Goal: Information Seeking & Learning: Find specific page/section

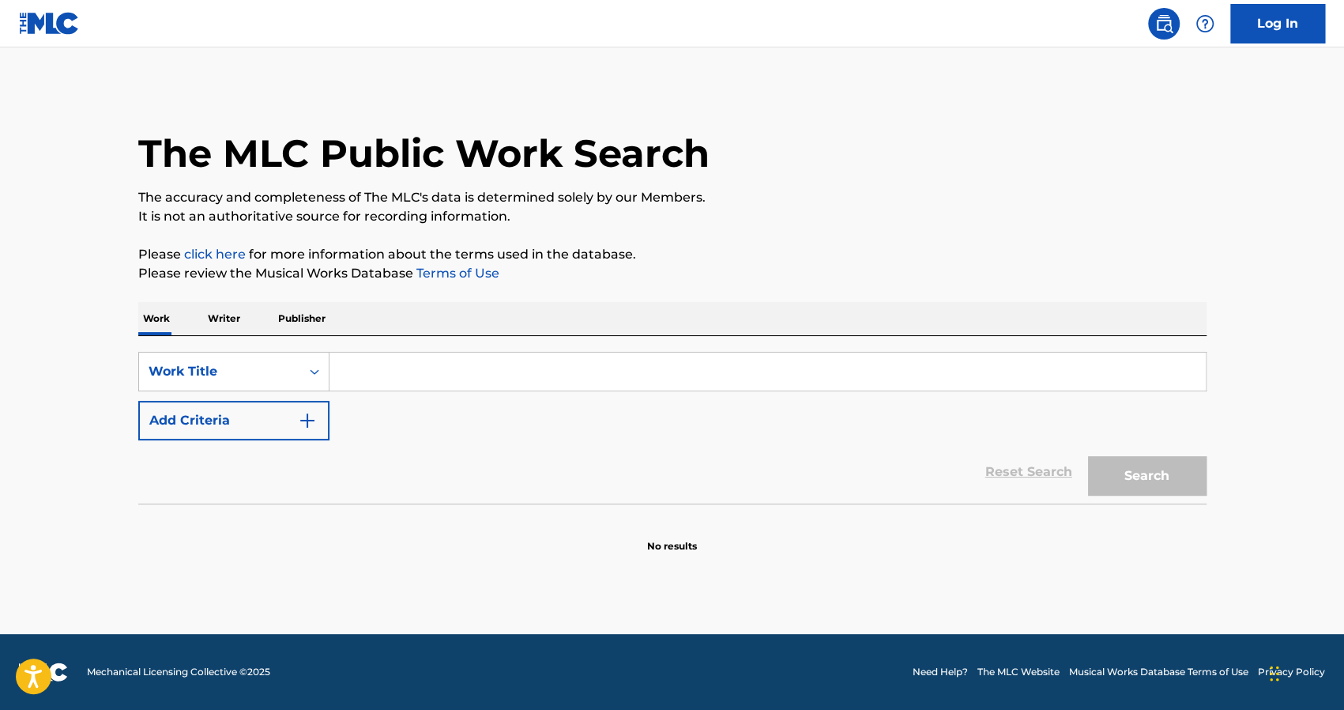
click at [370, 364] on input "Search Form" at bounding box center [768, 371] width 876 height 38
click at [1088, 456] on button "Search" at bounding box center [1147, 476] width 119 height 40
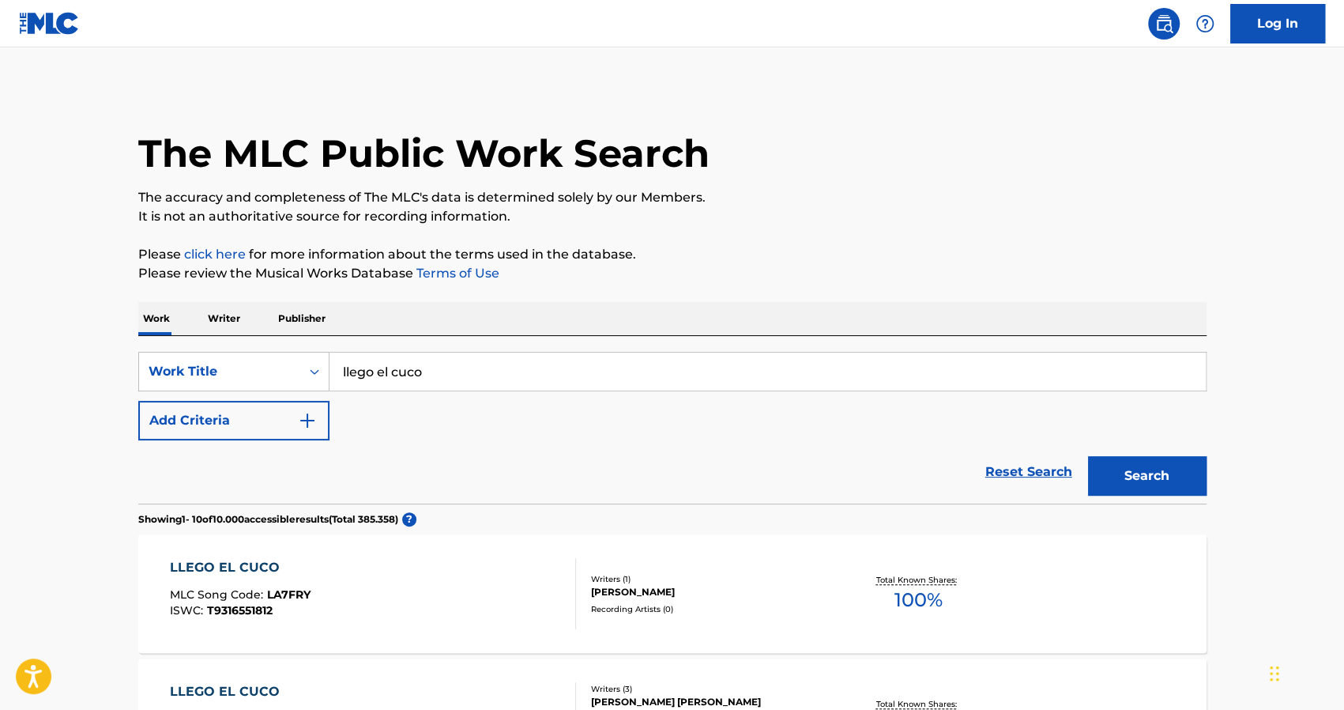
drag, startPoint x: 386, startPoint y: 365, endPoint x: 120, endPoint y: 296, distance: 274.3
type input "no hay para"
click at [1088, 456] on button "Search" at bounding box center [1147, 476] width 119 height 40
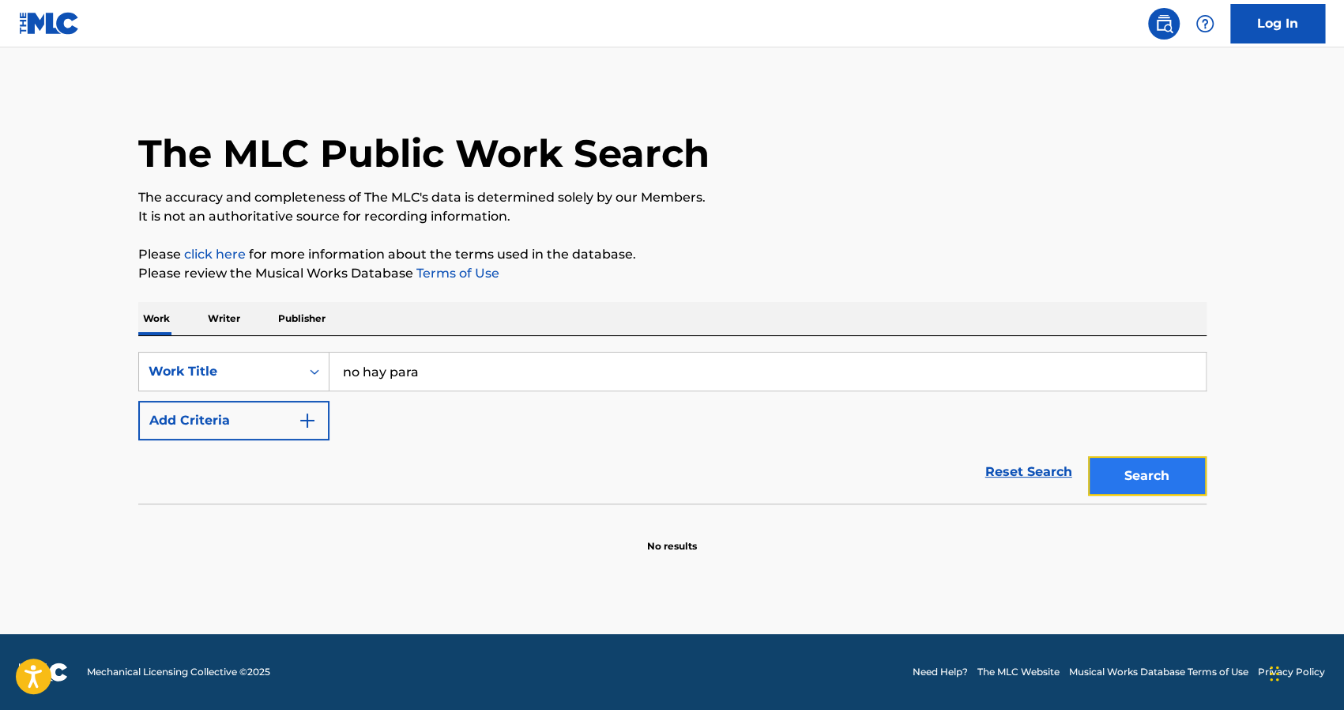
click at [1144, 483] on button "Search" at bounding box center [1147, 476] width 119 height 40
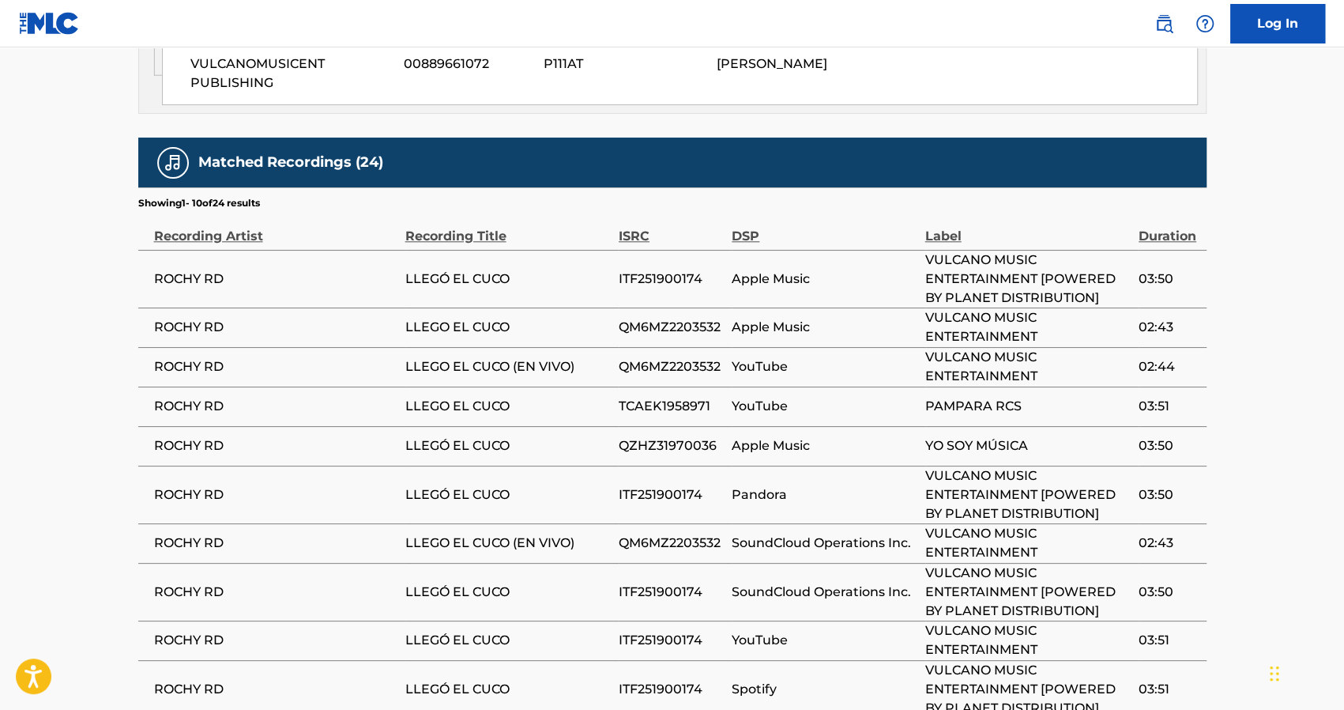
scroll to position [1219, 0]
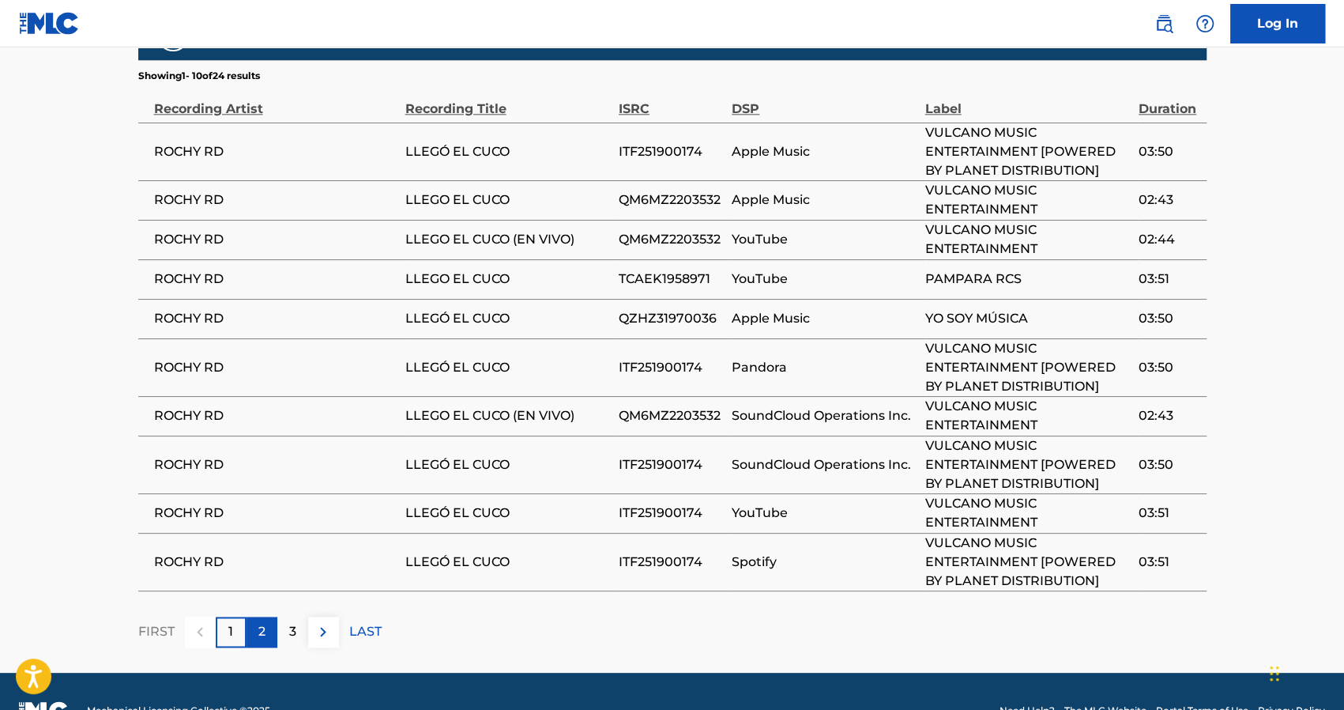
click at [258, 622] on p "2" at bounding box center [261, 631] width 7 height 19
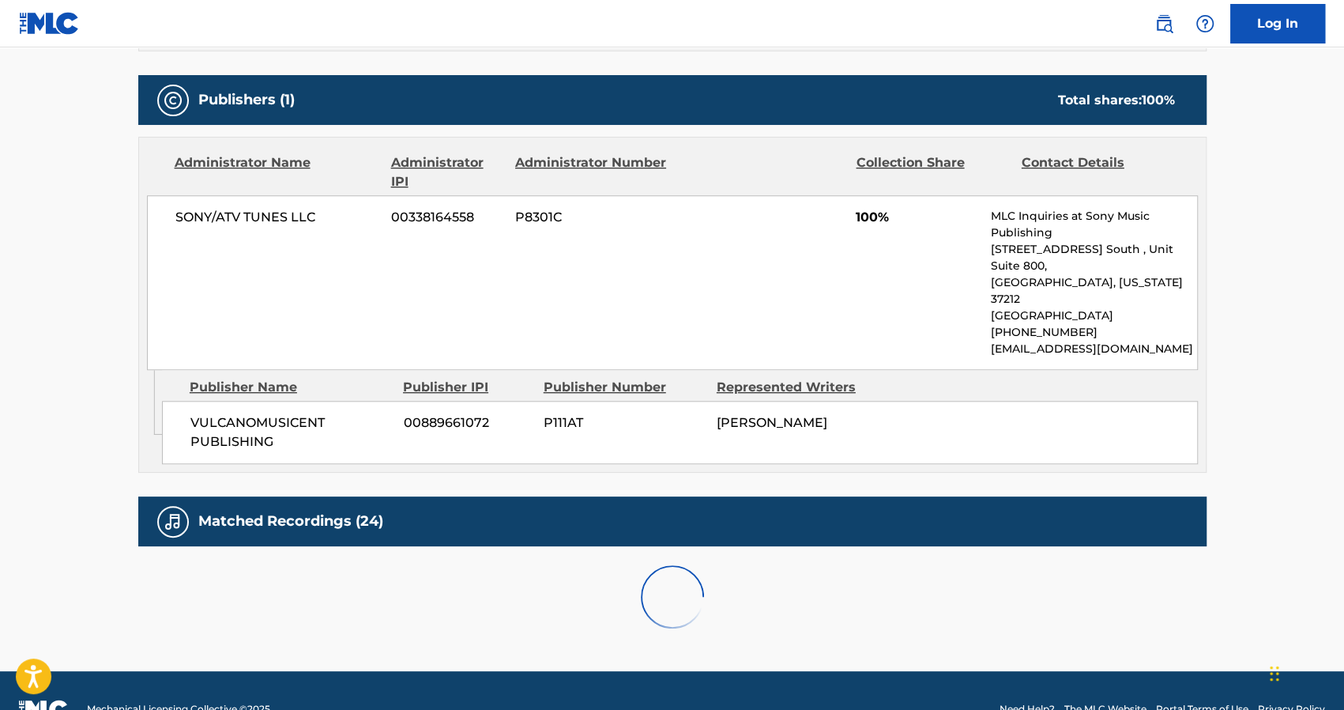
scroll to position [1201, 0]
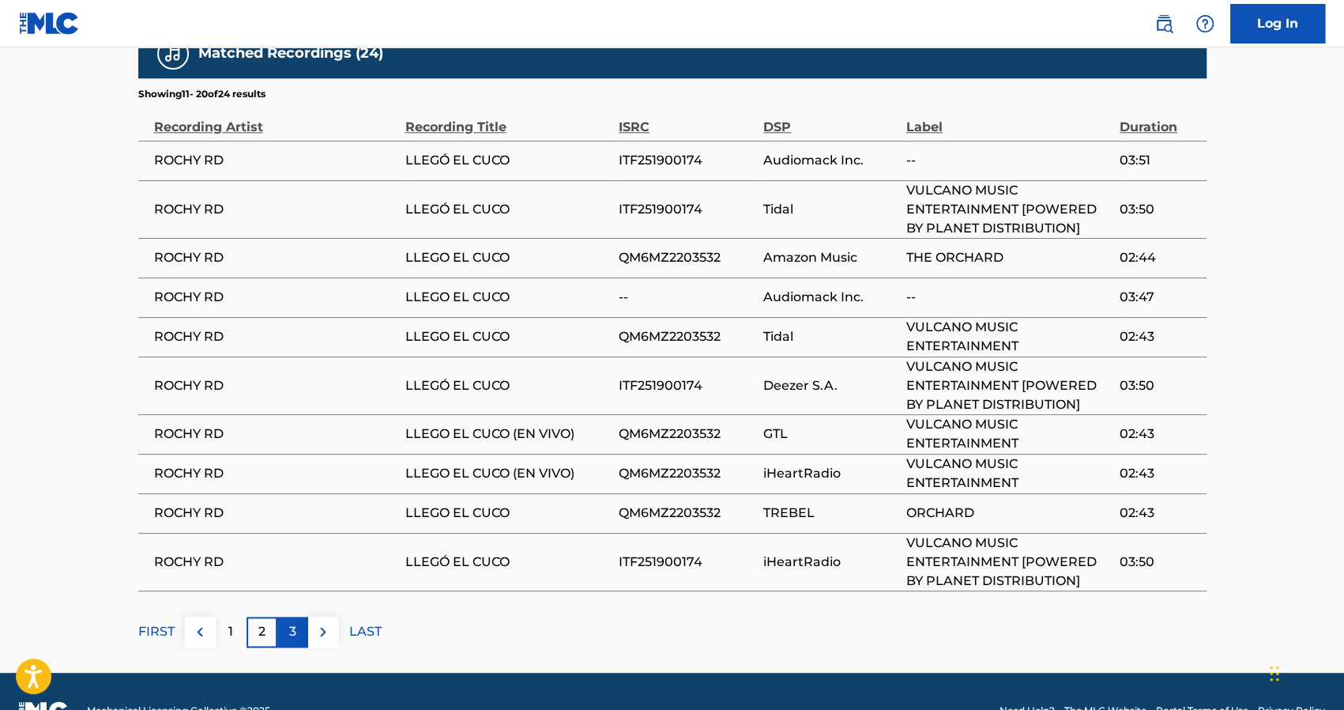
click at [283, 616] on div "3" at bounding box center [292, 631] width 31 height 31
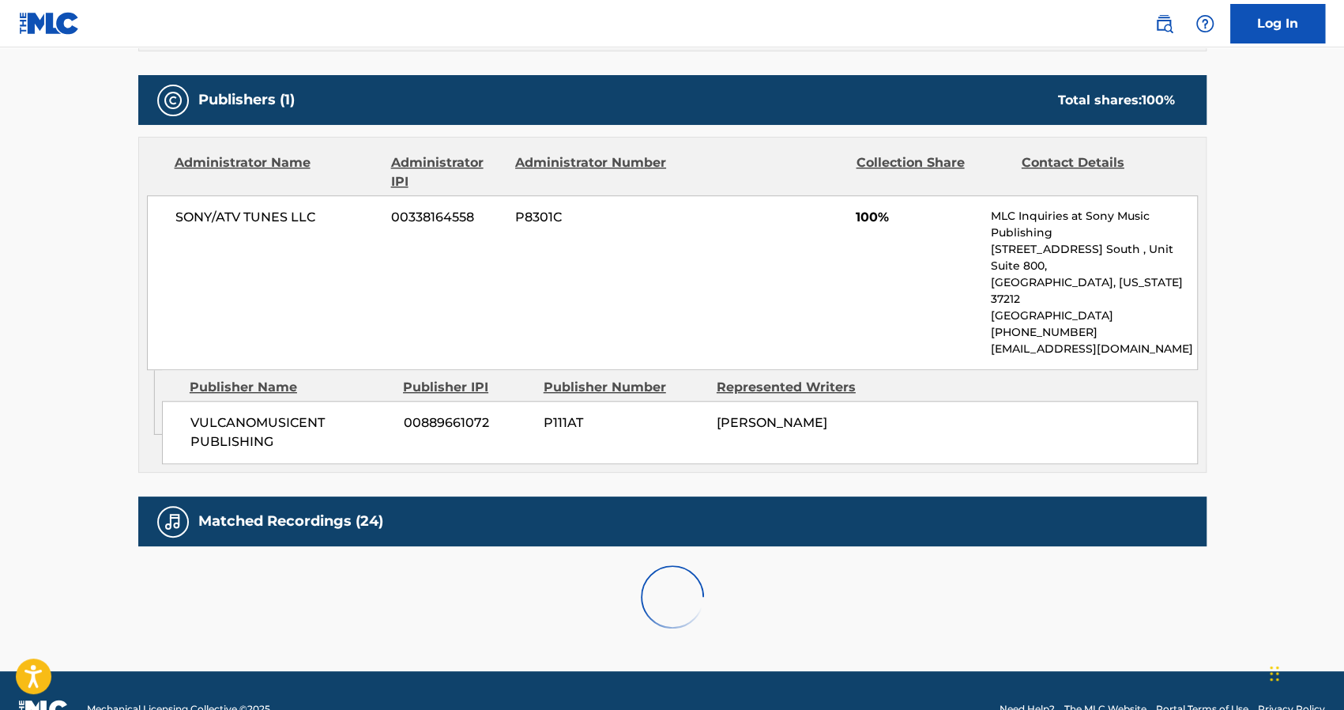
scroll to position [910, 0]
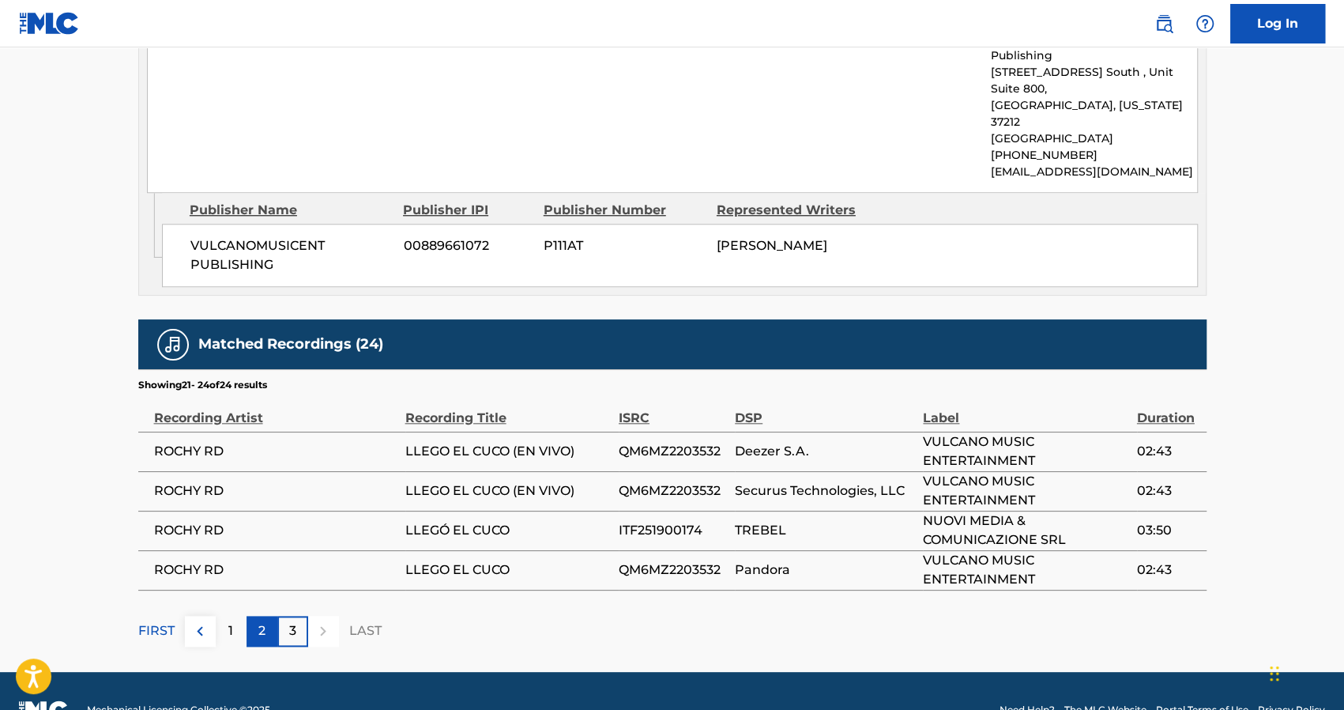
click at [258, 621] on p "2" at bounding box center [261, 630] width 7 height 19
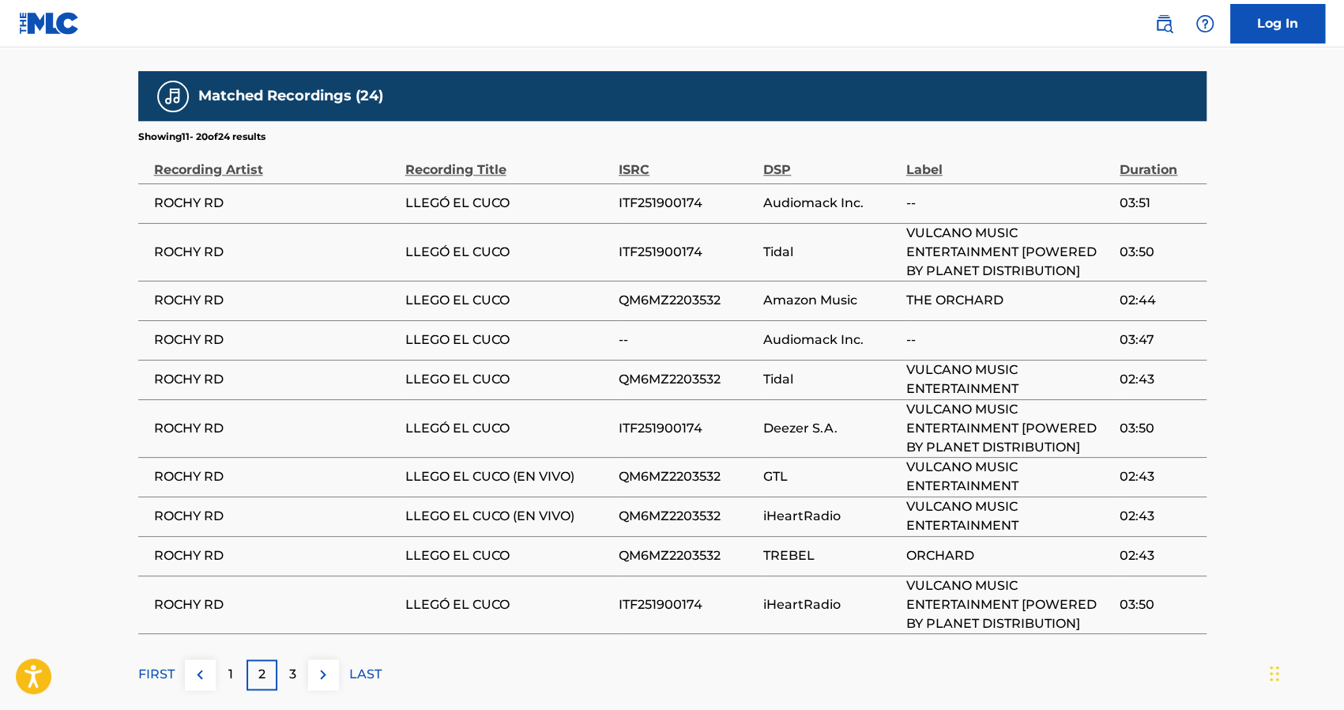
scroll to position [1201, 0]
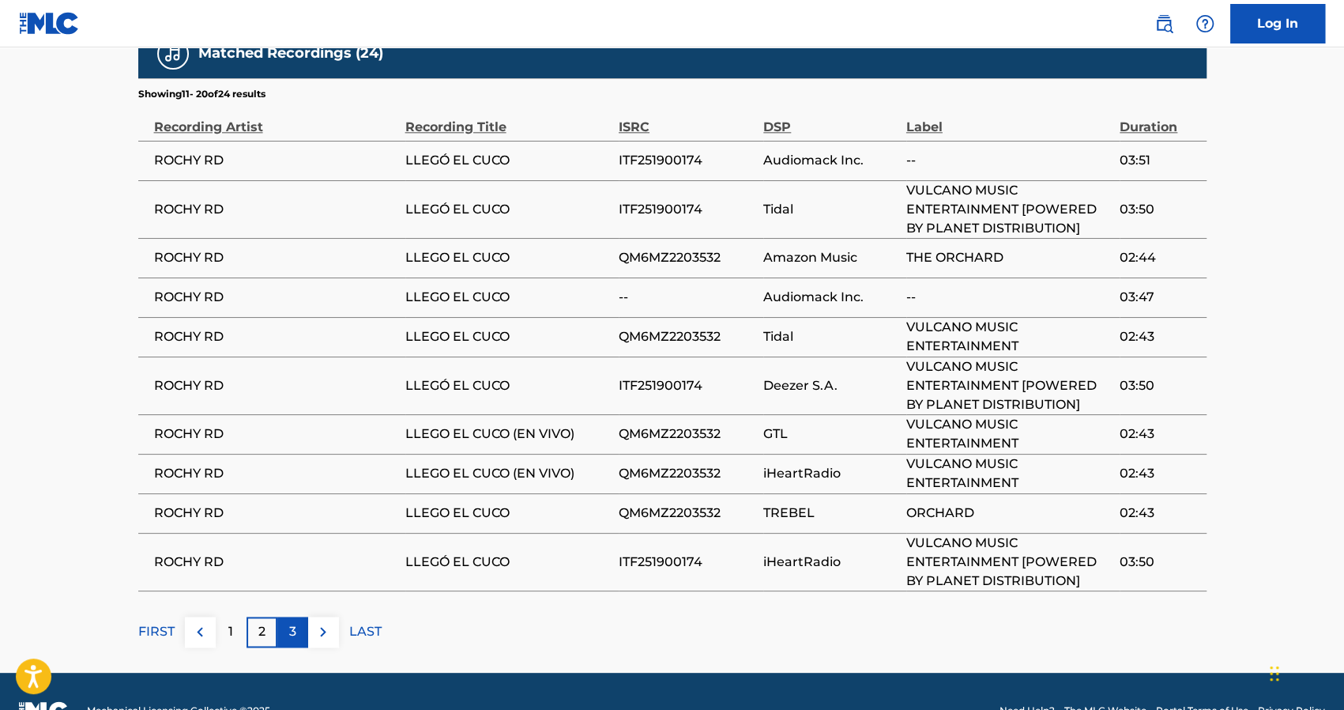
click at [292, 622] on p "3" at bounding box center [292, 631] width 7 height 19
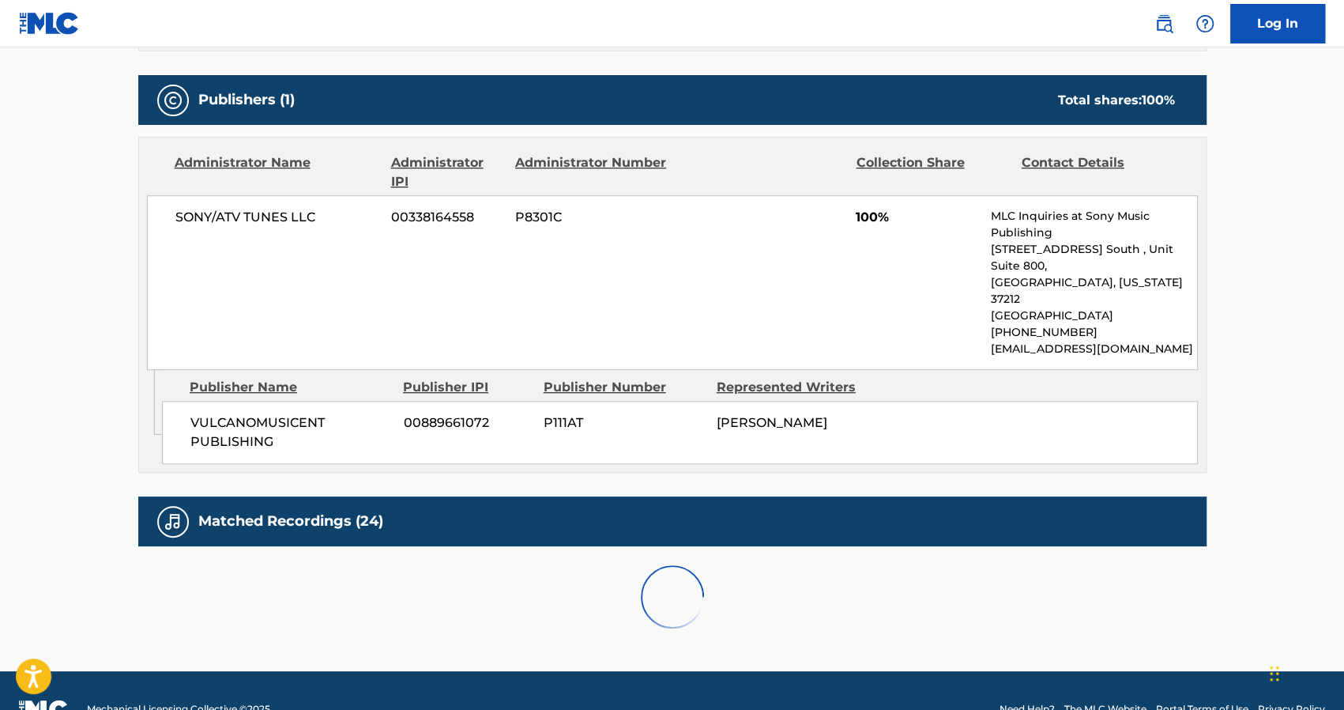
scroll to position [910, 0]
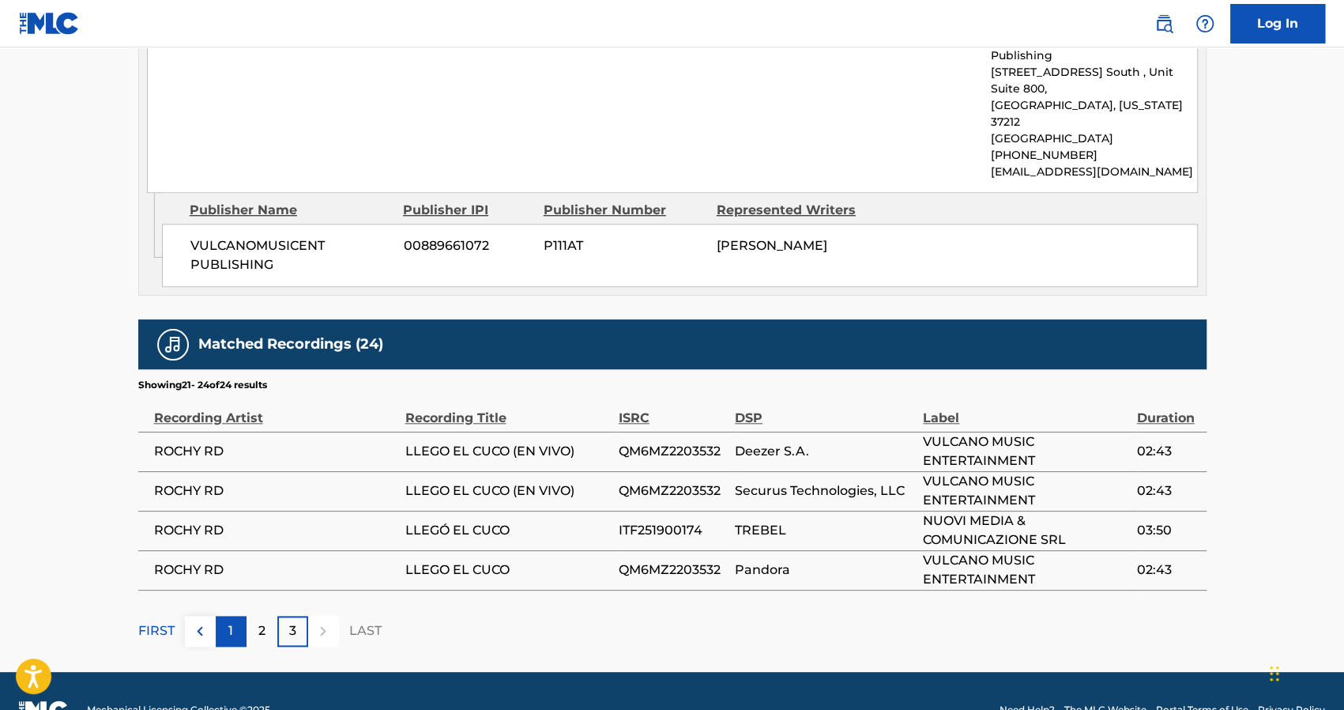
click at [231, 621] on p "1" at bounding box center [230, 630] width 5 height 19
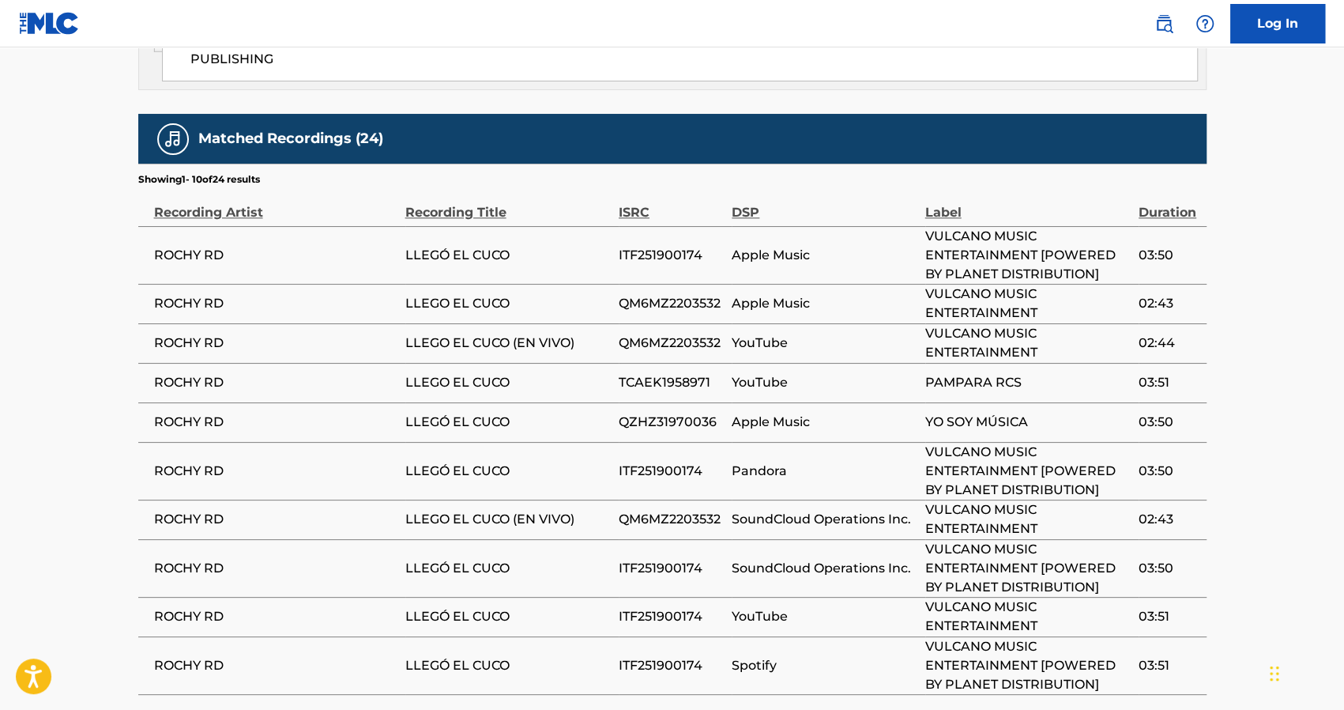
scroll to position [1219, 0]
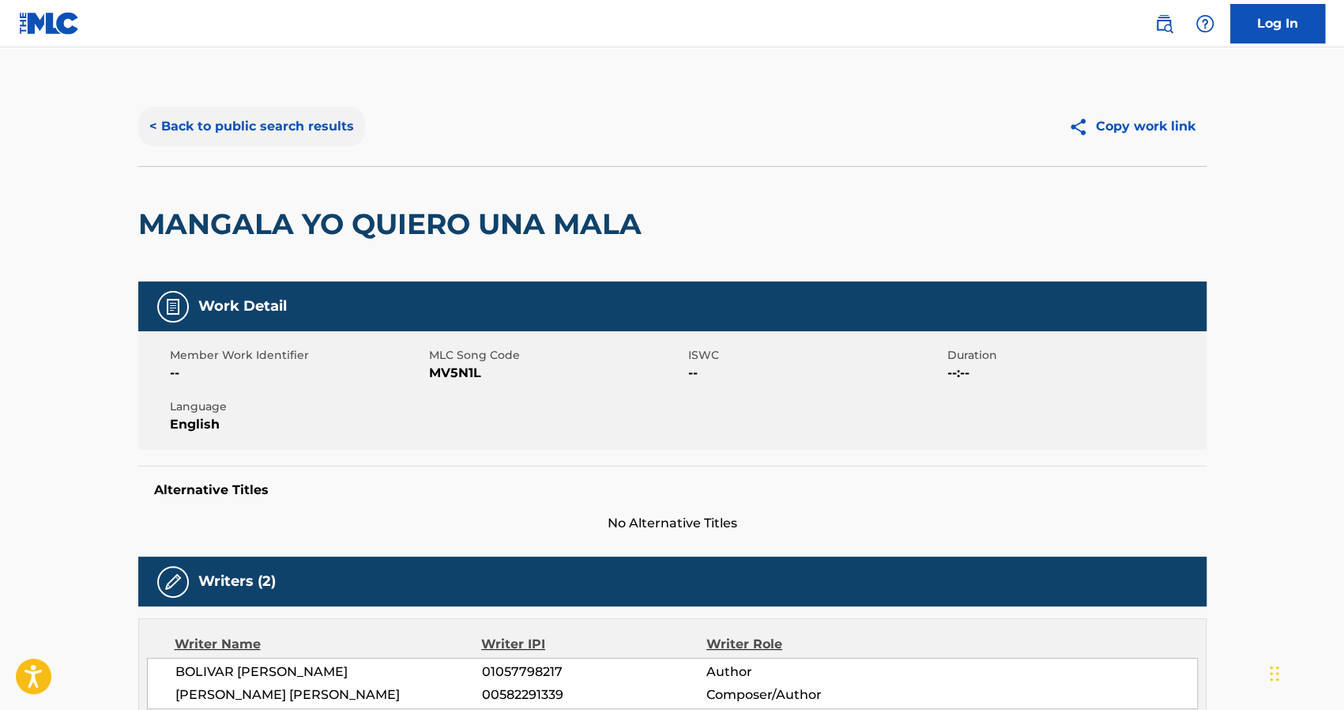
click at [209, 130] on button "< Back to public search results" at bounding box center [251, 127] width 227 height 40
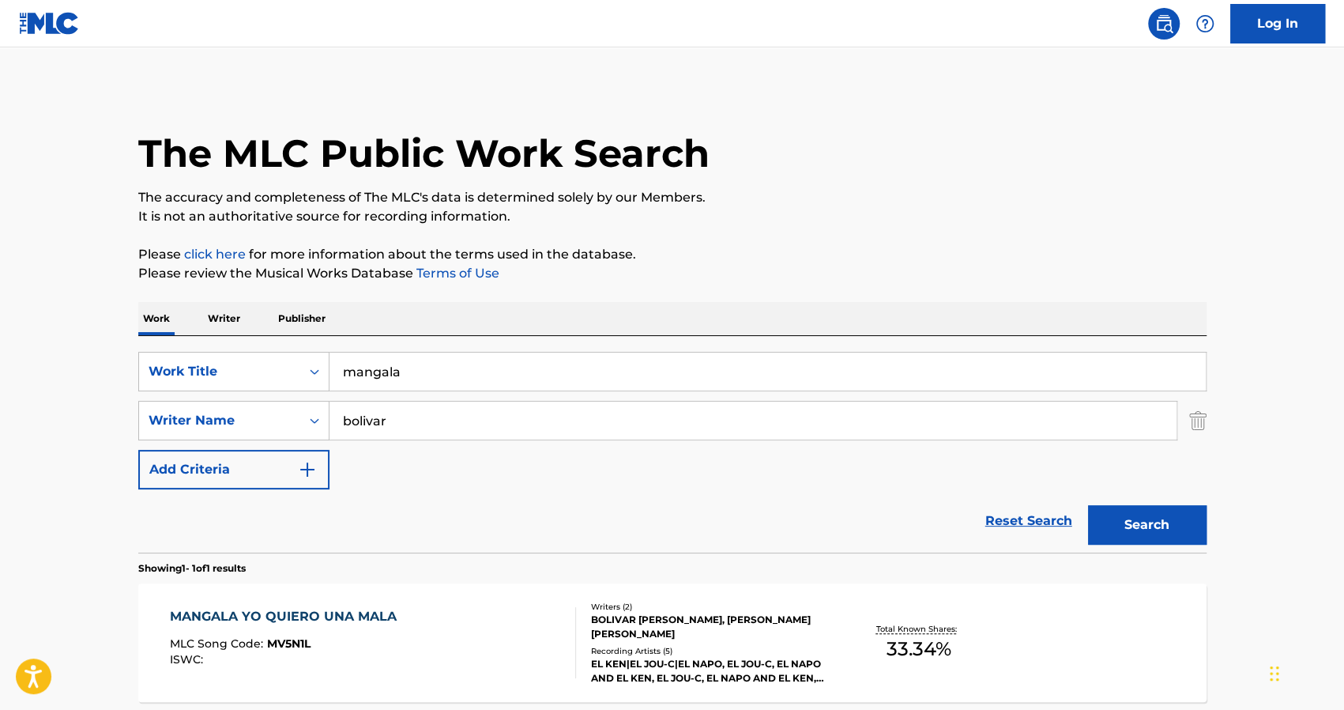
scroll to position [59, 0]
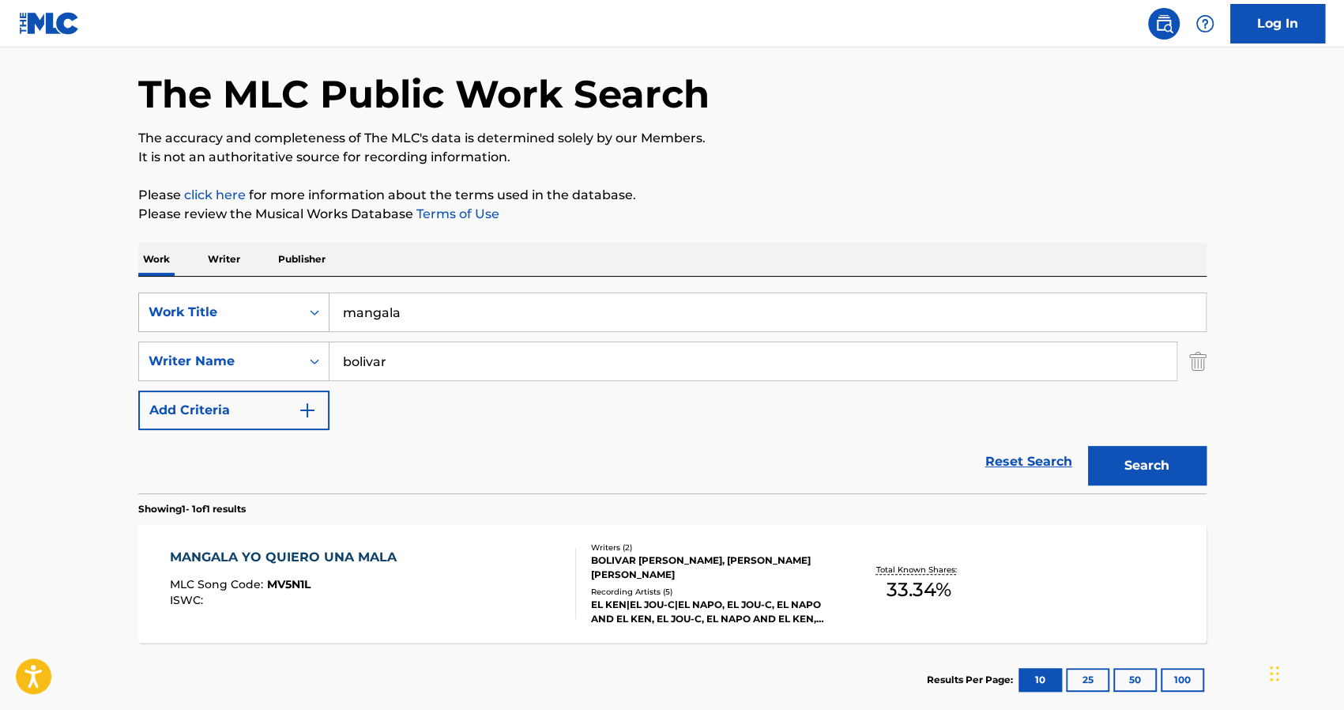
drag, startPoint x: 422, startPoint y: 311, endPoint x: 294, endPoint y: 311, distance: 128.0
click at [294, 311] on div "SearchWithCriteria96ca0e6b-5992-41b5-a0d0-32c71a5b3324 Work Title mangala" at bounding box center [672, 312] width 1068 height 40
